Goal: Information Seeking & Learning: Learn about a topic

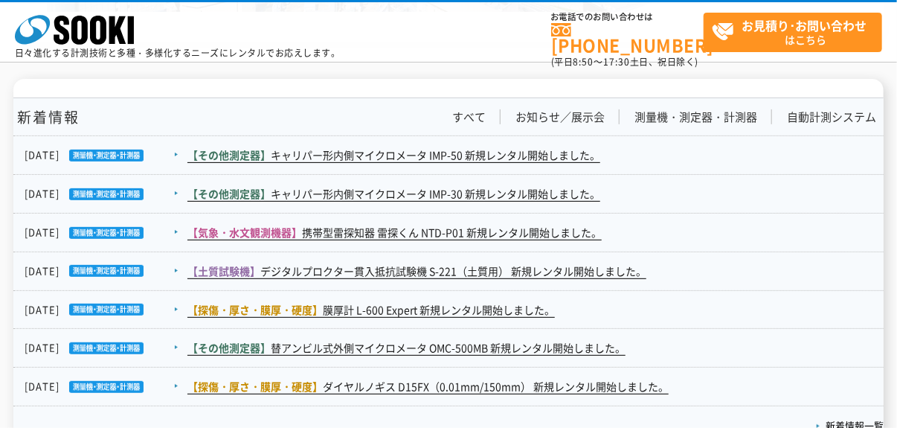
scroll to position [2638, 0]
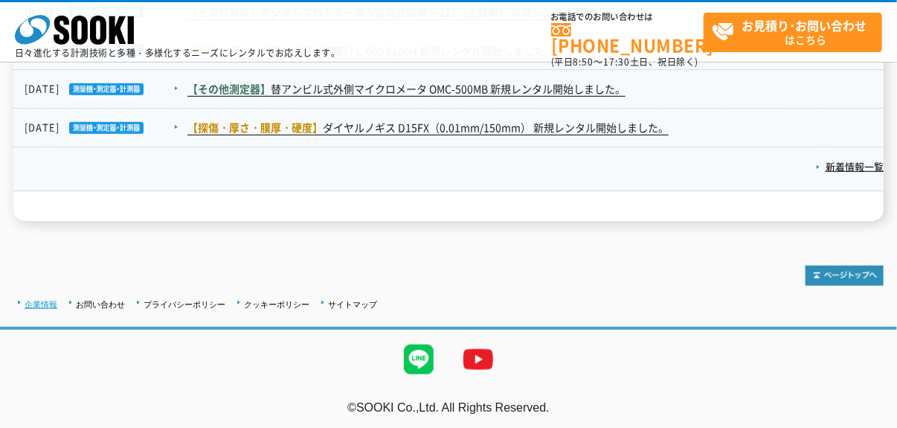
click at [44, 300] on link "企業情報" at bounding box center [41, 304] width 33 height 9
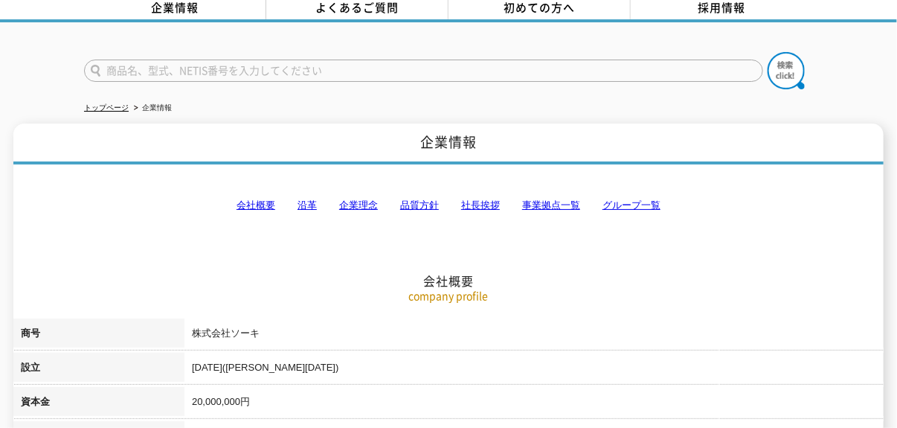
click at [541, 199] on link "事業拠点一覧" at bounding box center [551, 204] width 58 height 11
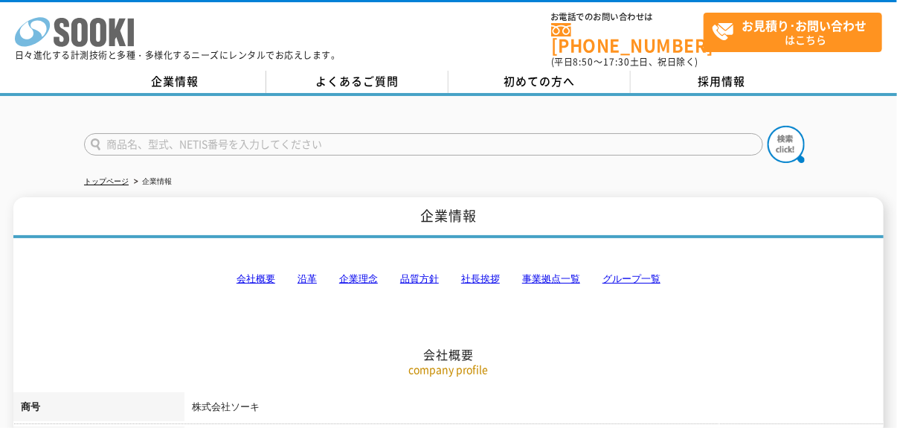
click at [105, 42] on icon at bounding box center [98, 32] width 16 height 29
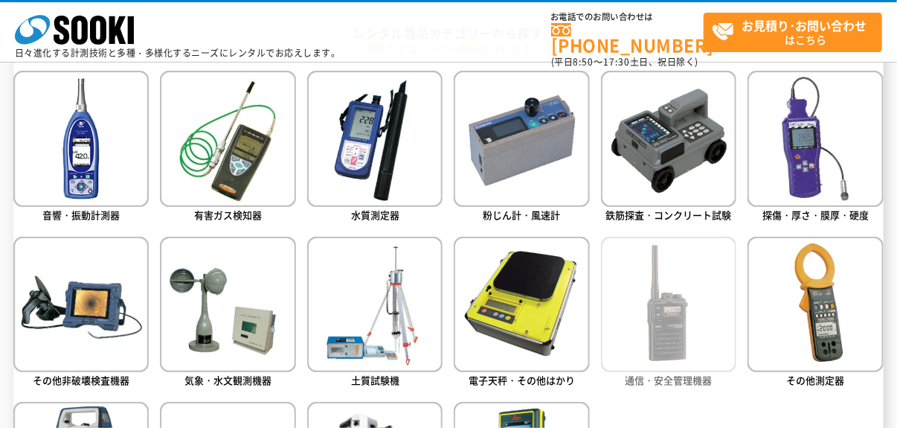
scroll to position [668, 0]
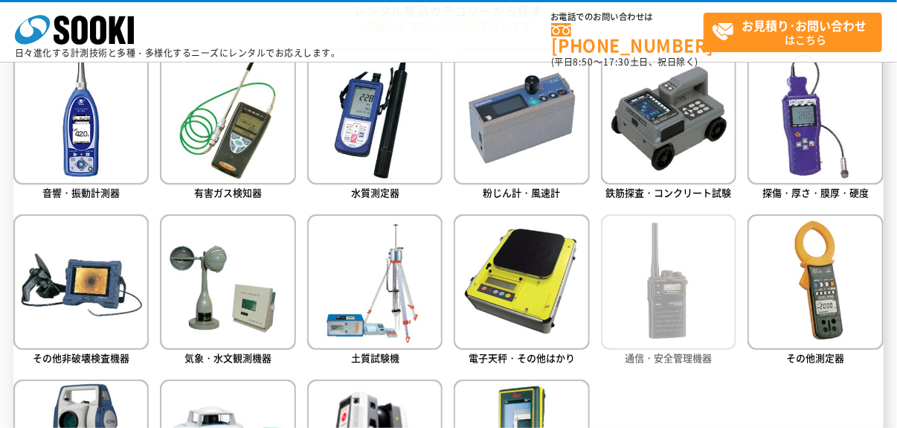
click at [669, 302] on img at bounding box center [668, 281] width 135 height 135
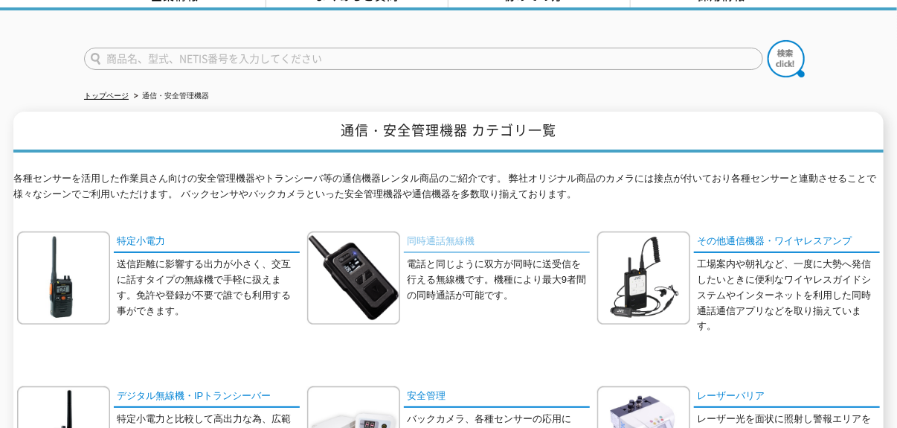
scroll to position [149, 0]
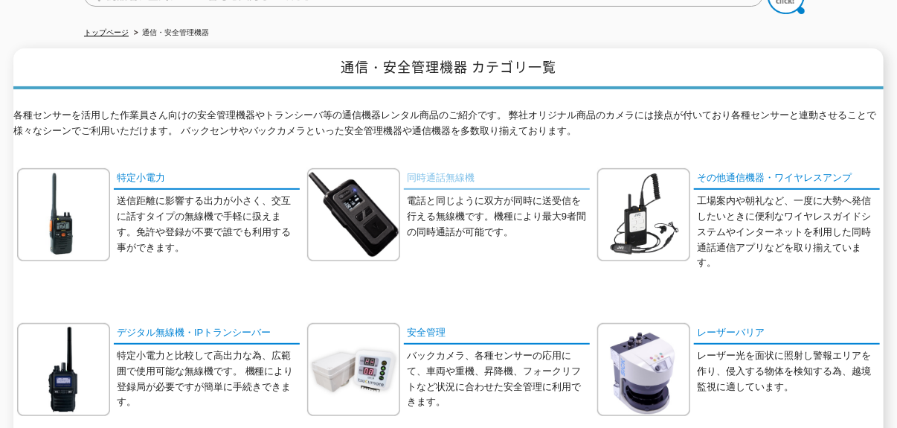
click at [463, 168] on link "同時通話無線機" at bounding box center [497, 179] width 186 height 22
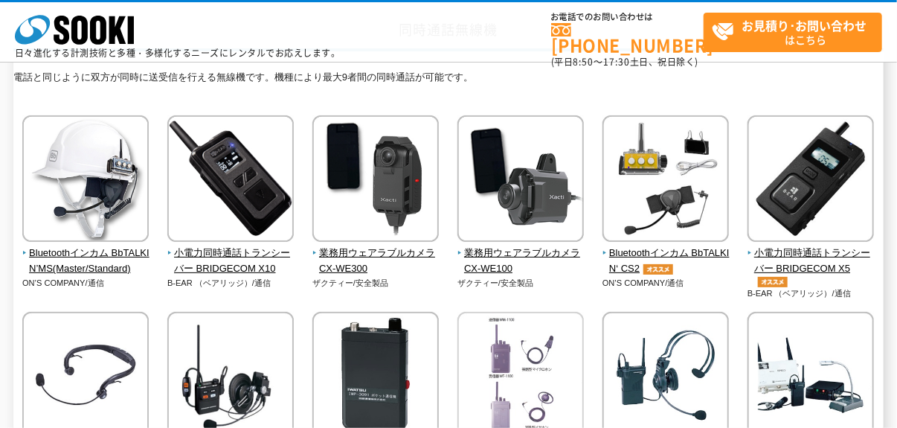
scroll to position [149, 0]
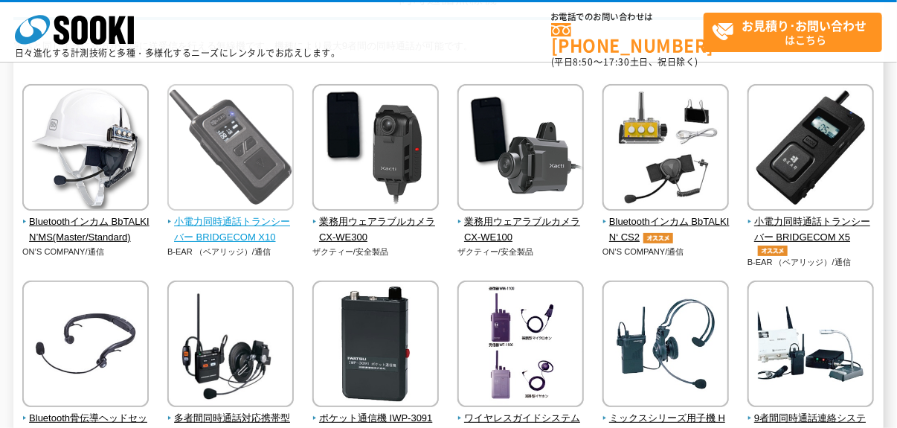
click at [228, 230] on span "小電力同時通話トランシーバー BRIDGECOM X10" at bounding box center [230, 229] width 127 height 31
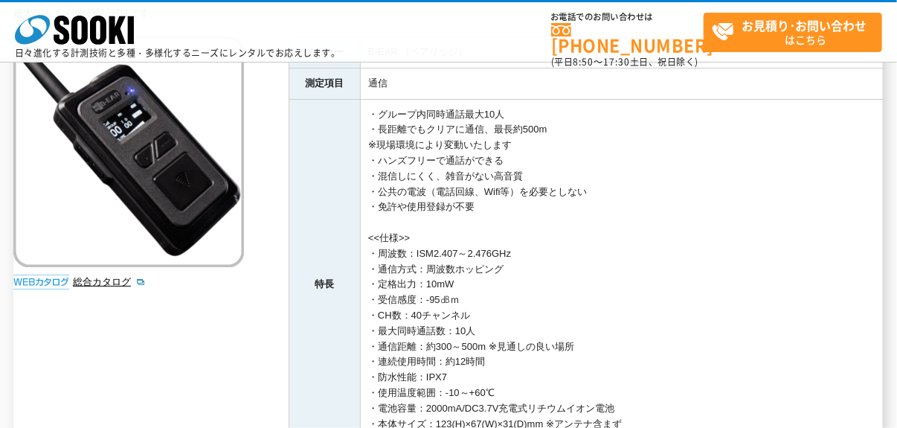
scroll to position [223, 0]
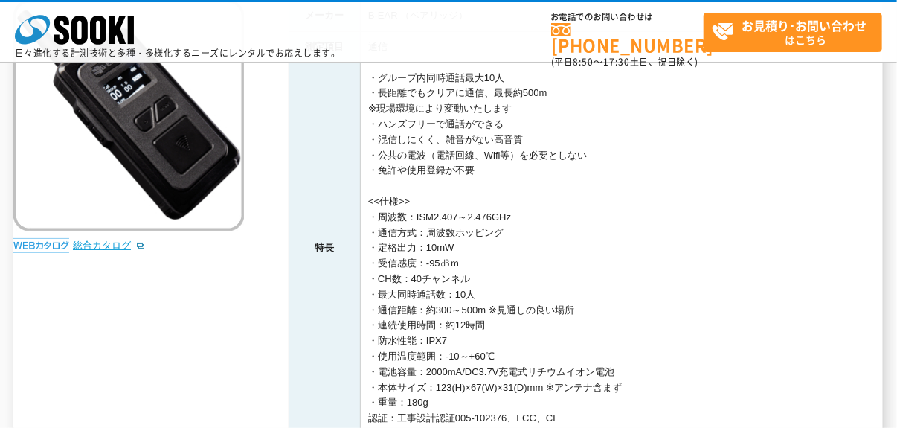
click at [113, 245] on link "総合カタログ" at bounding box center [109, 244] width 73 height 11
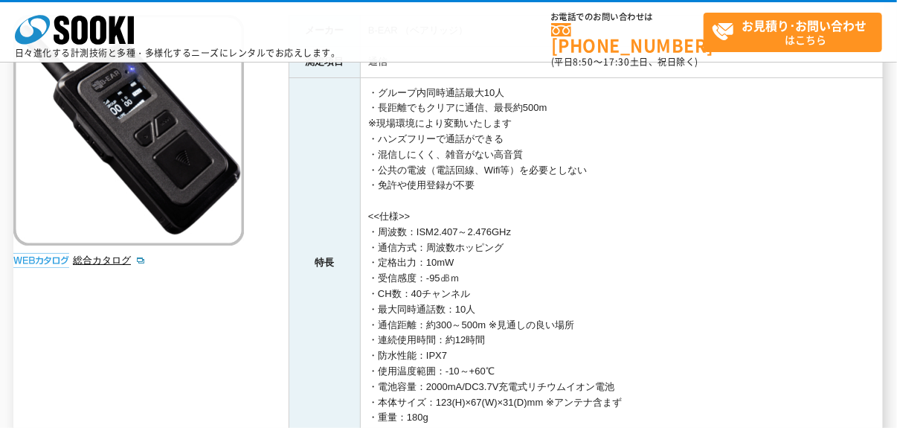
scroll to position [0, 0]
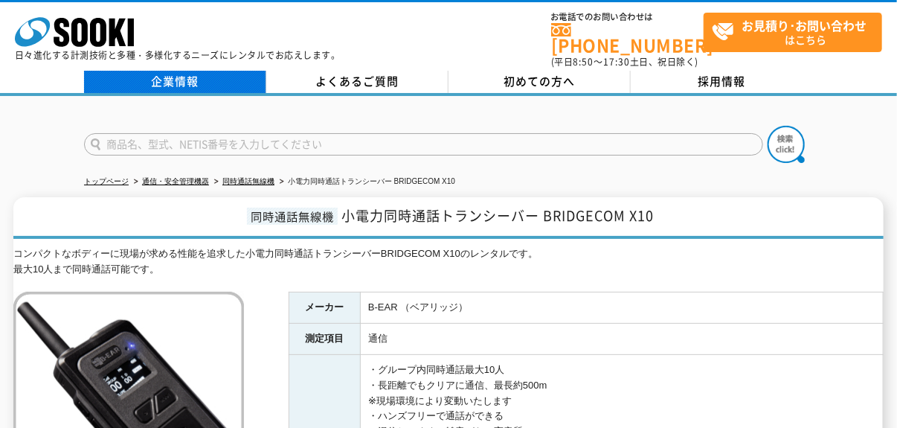
click at [211, 77] on link "企業情報" at bounding box center [175, 82] width 182 height 22
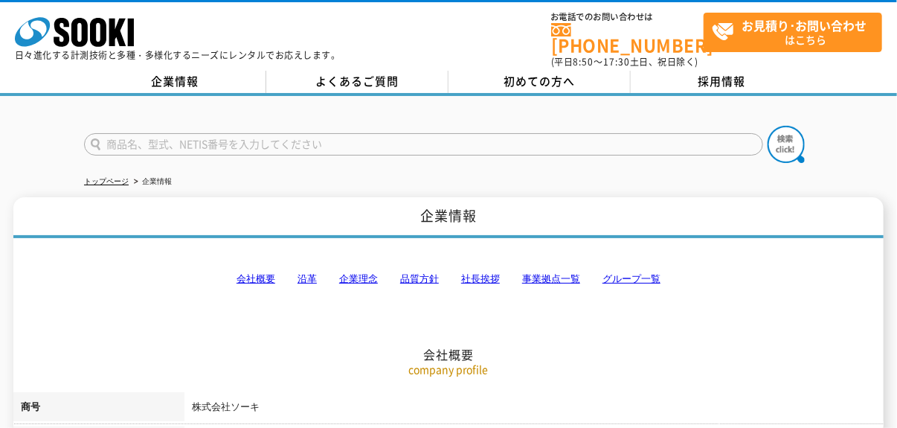
click at [246, 273] on link "会社概要" at bounding box center [255, 278] width 39 height 11
click at [546, 273] on link "事業拠点一覧" at bounding box center [551, 278] width 58 height 11
